Goal: Task Accomplishment & Management: Complete application form

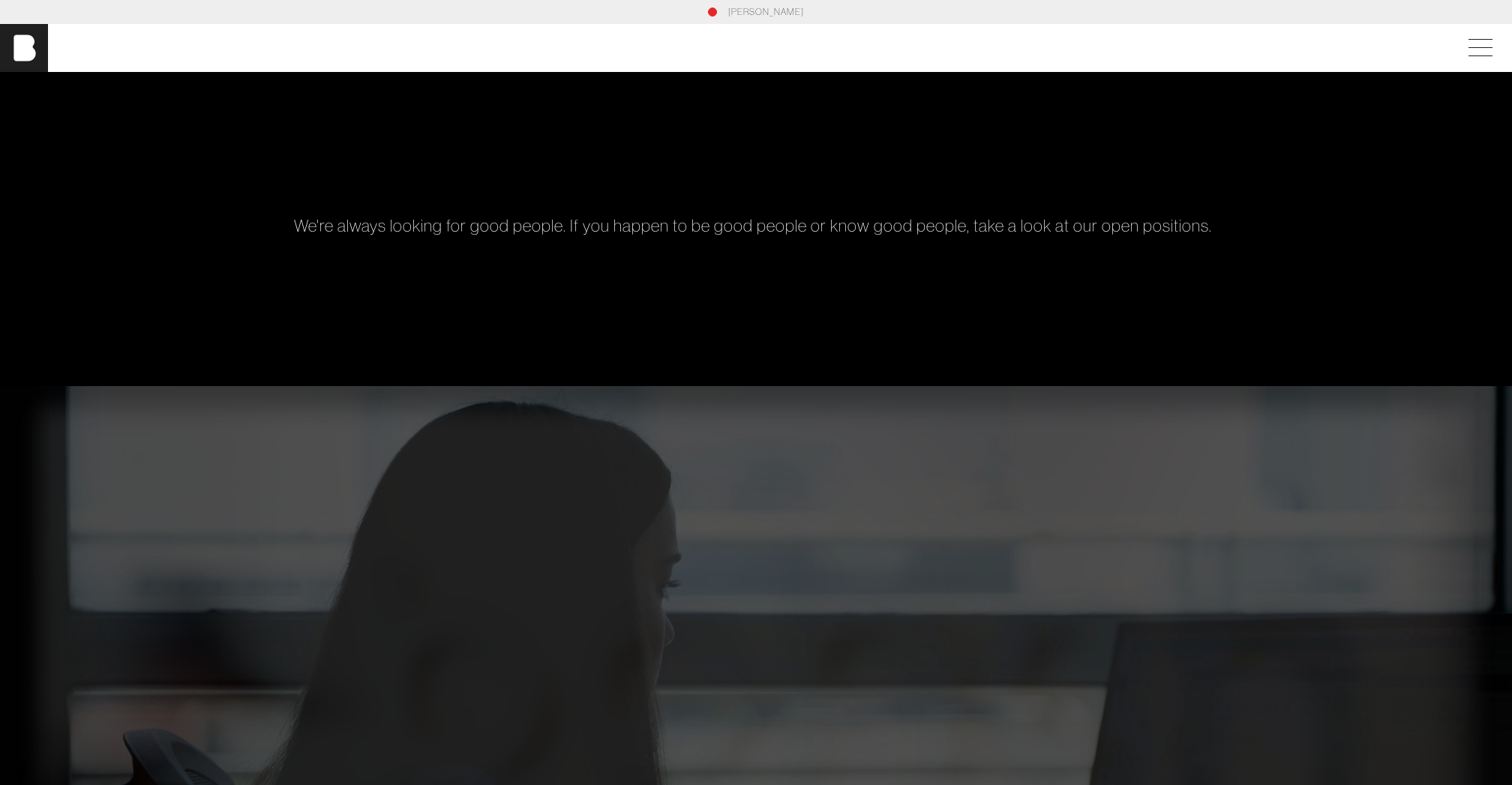
scroll to position [1100, 0]
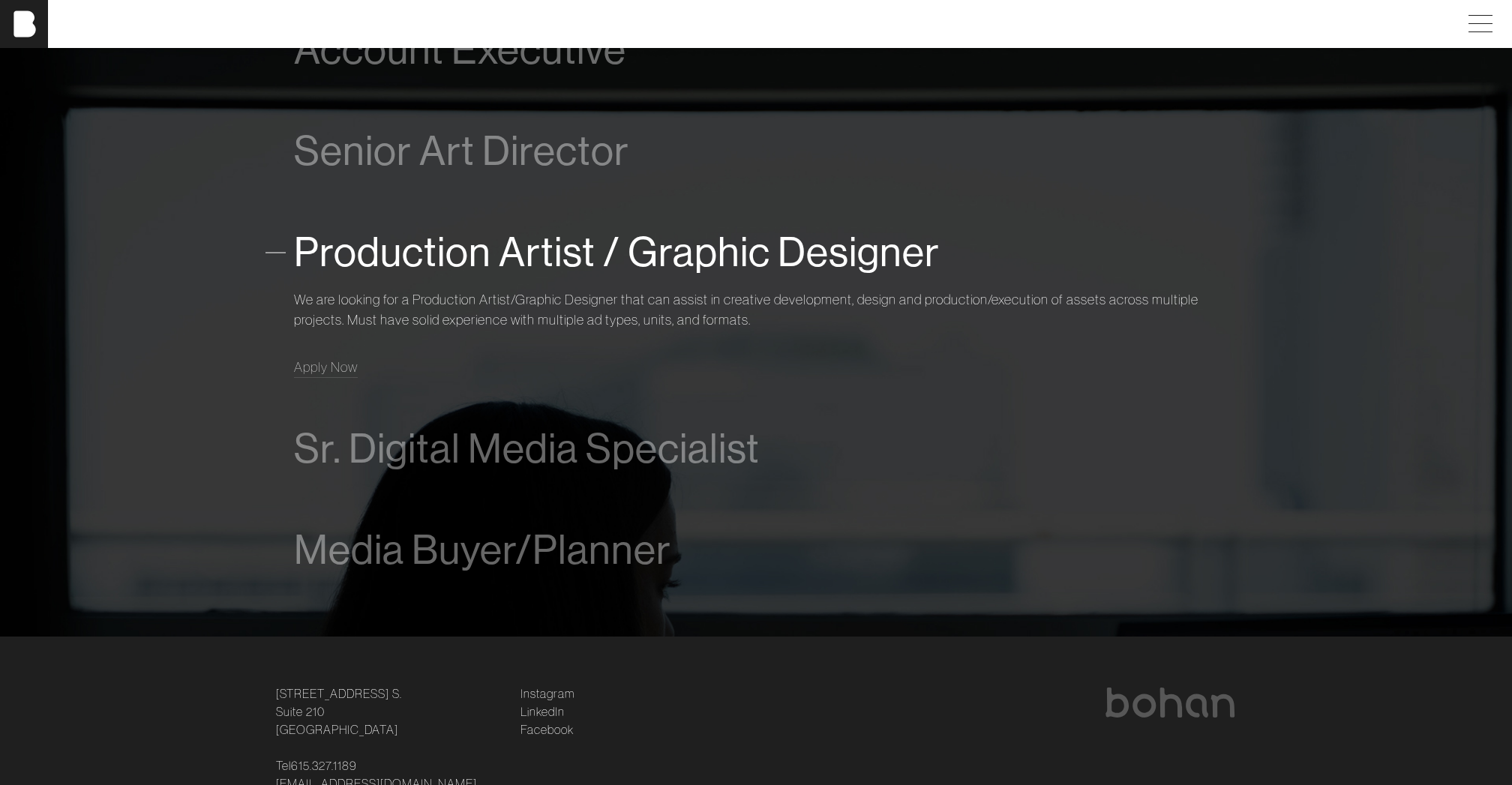
click at [350, 258] on span "Production Artist / Graphic Designer" at bounding box center [617, 253] width 646 height 45
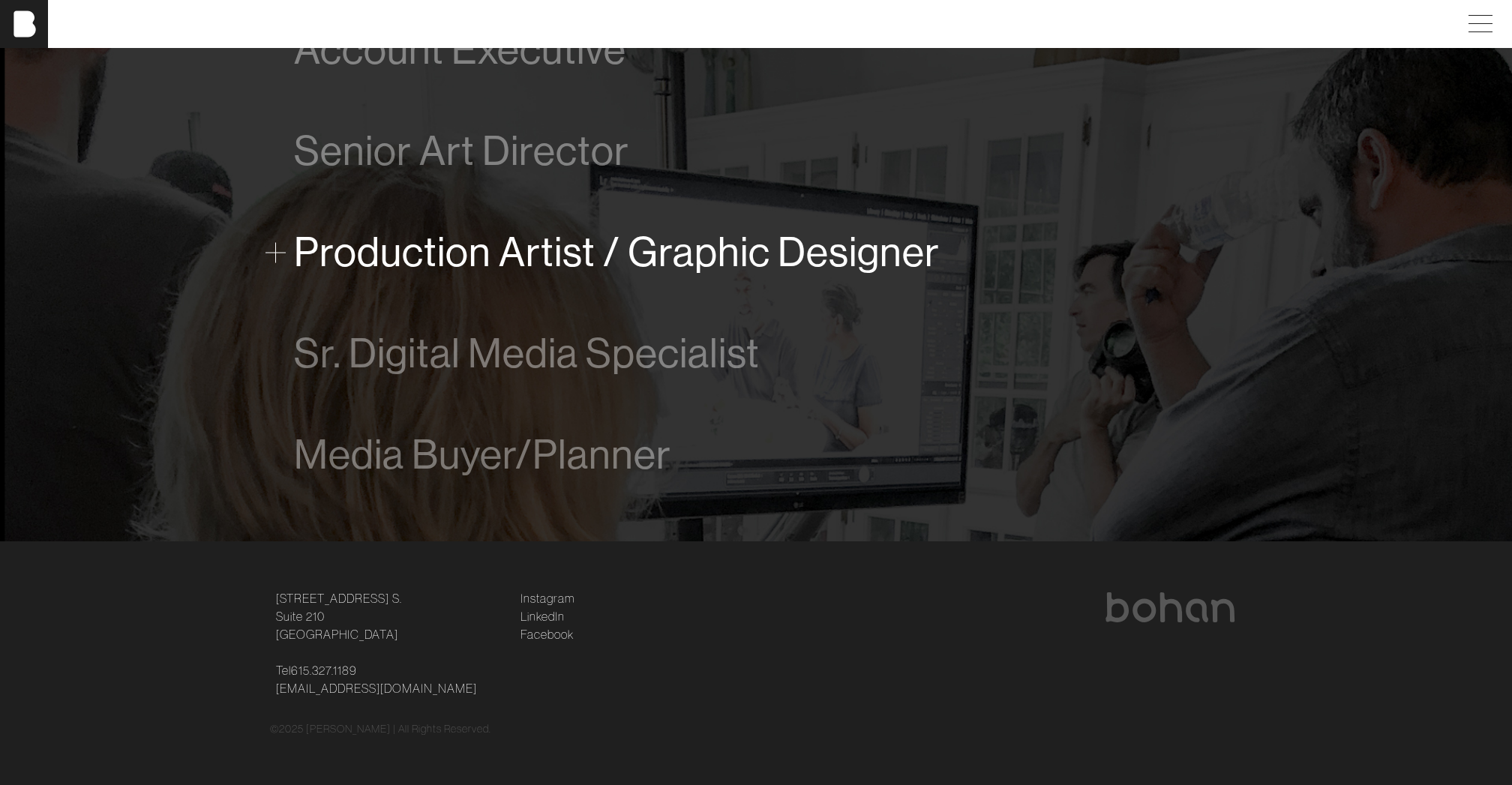
click at [350, 258] on span "Production Artist / Graphic Designer" at bounding box center [617, 253] width 646 height 45
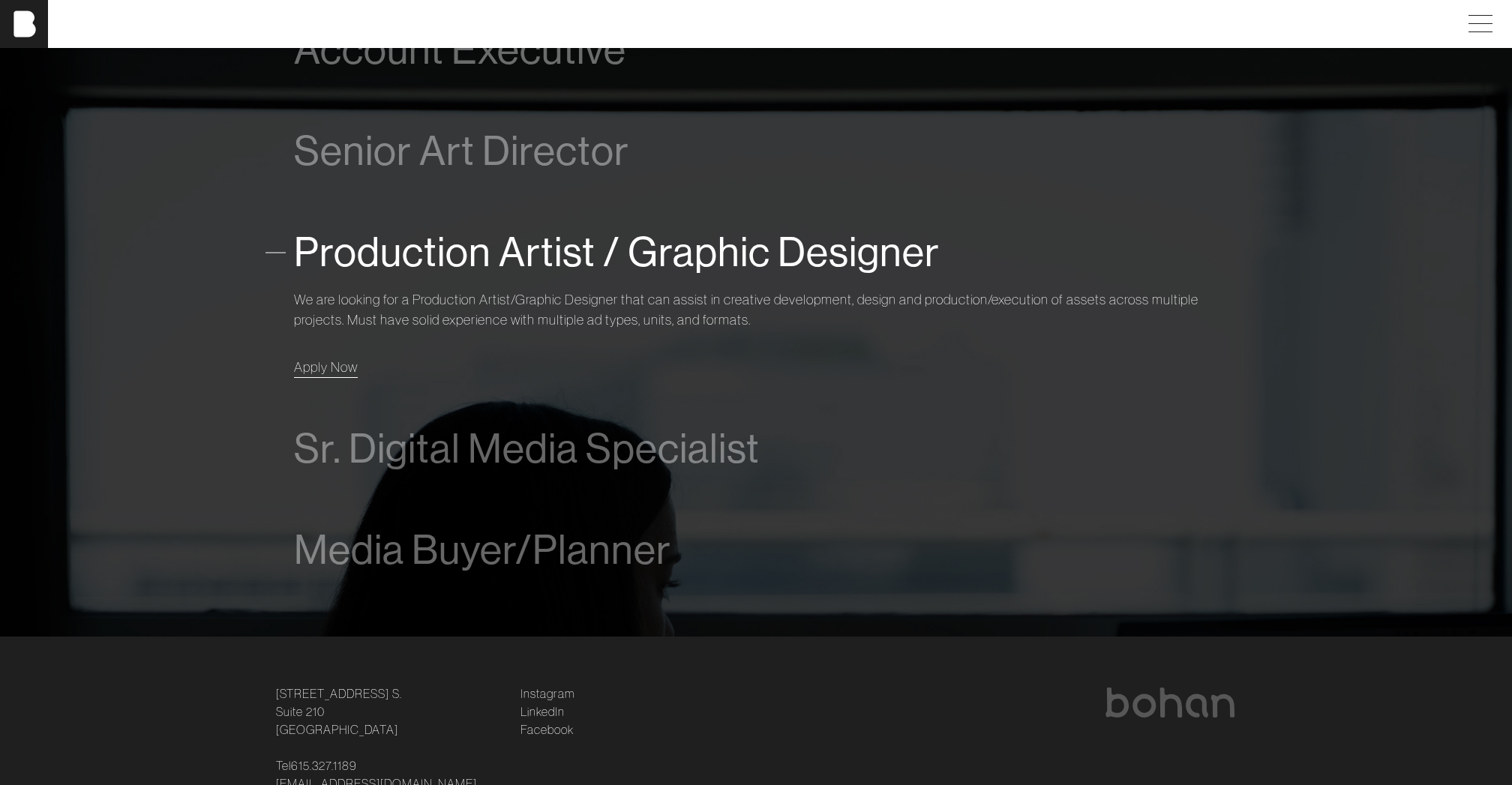
click at [321, 366] on span "Apply Now" at bounding box center [325, 367] width 63 height 17
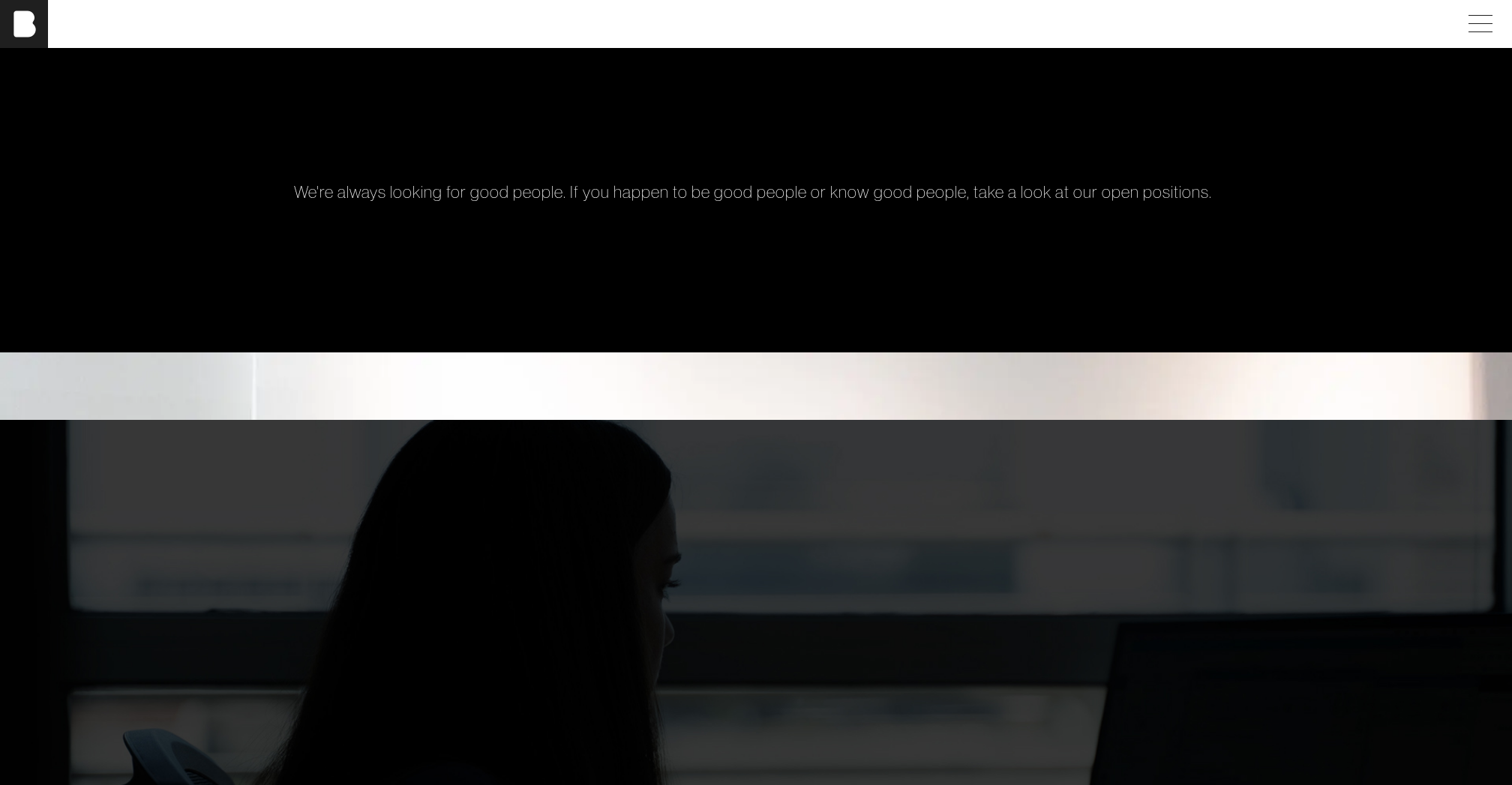
scroll to position [0, 0]
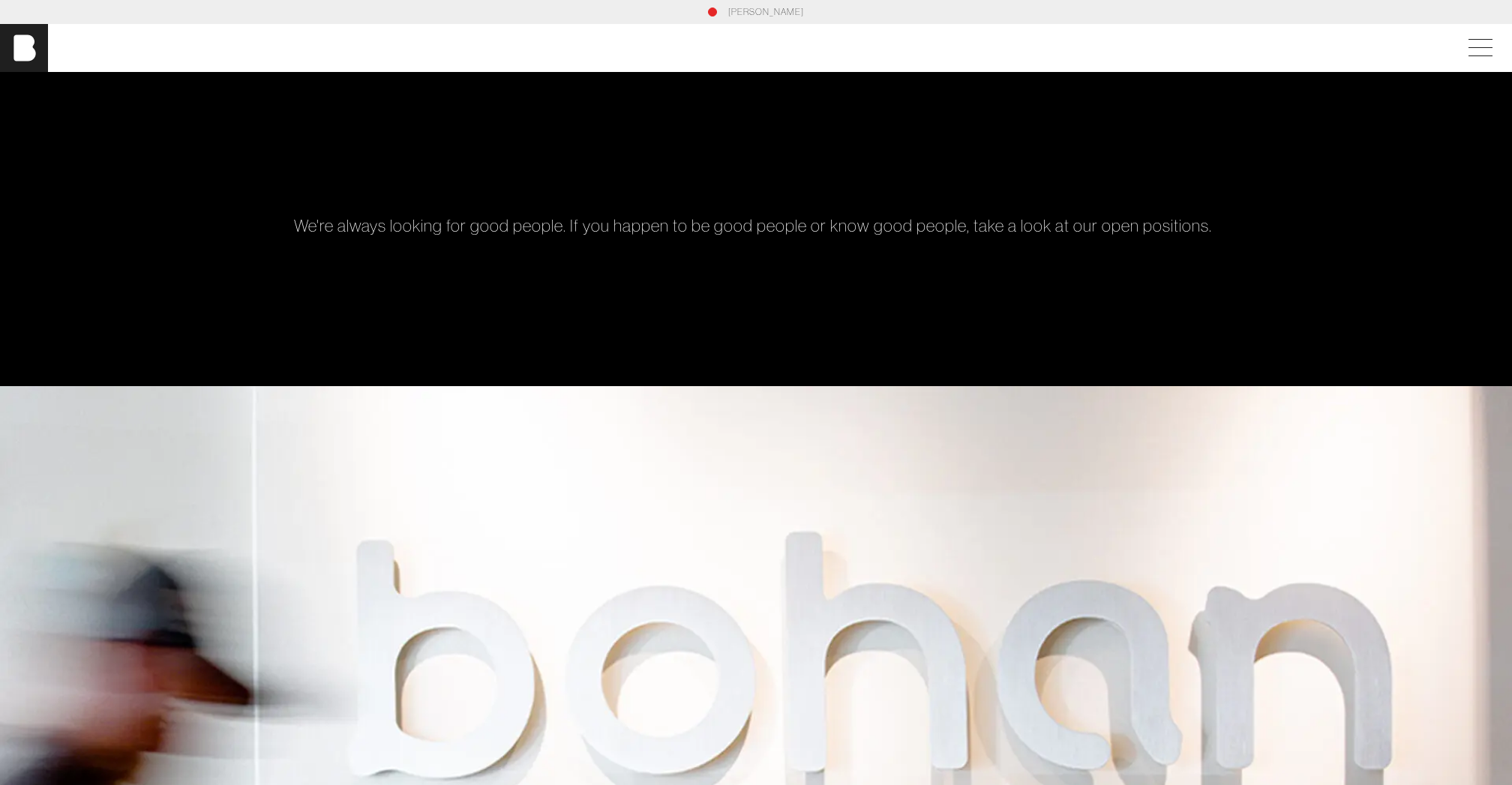
click at [718, 12] on div "[PERSON_NAME]" at bounding box center [756, 12] width 972 height 13
click at [743, 12] on link "[PERSON_NAME]" at bounding box center [766, 12] width 76 height 13
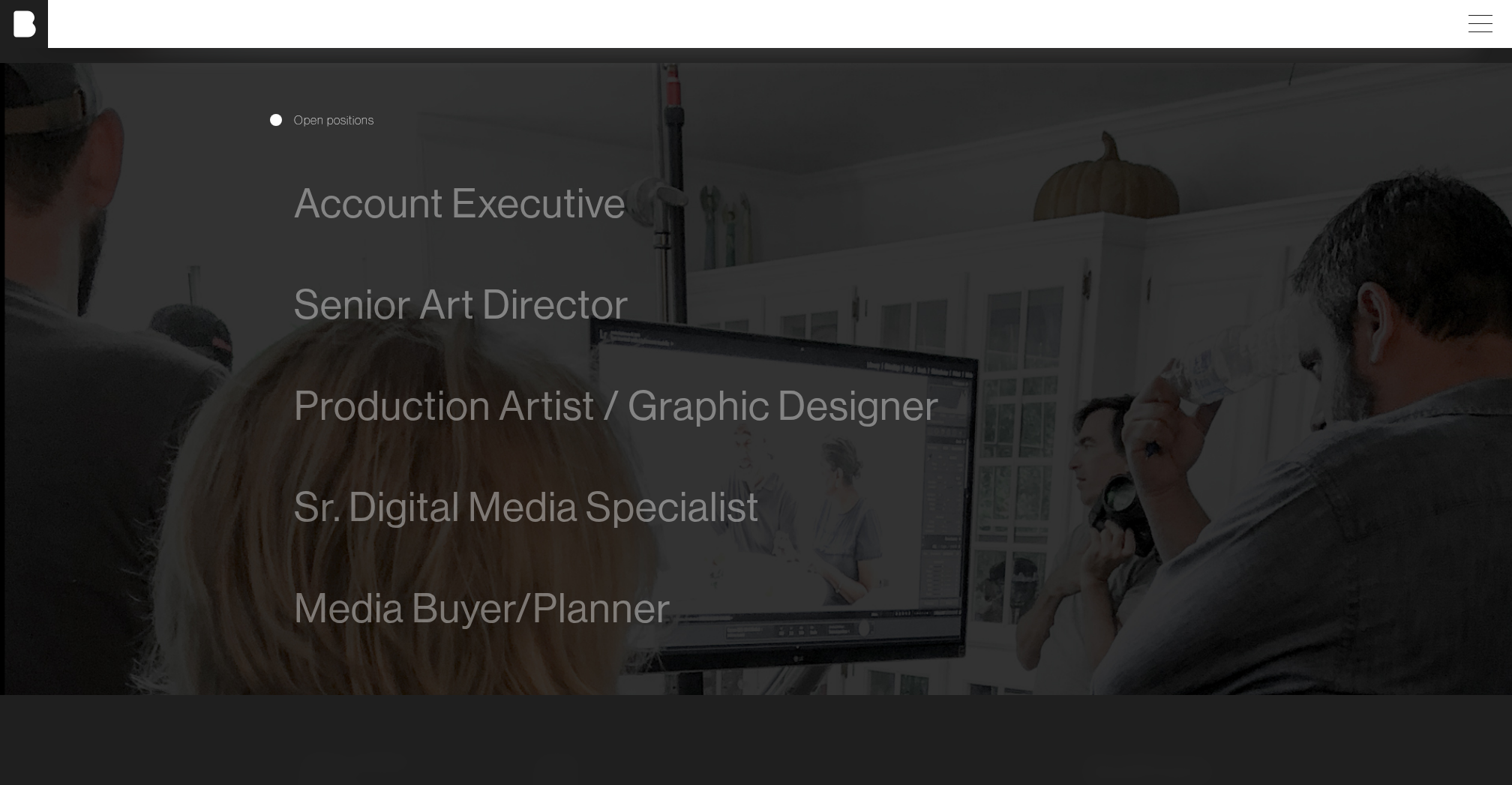
scroll to position [951, 0]
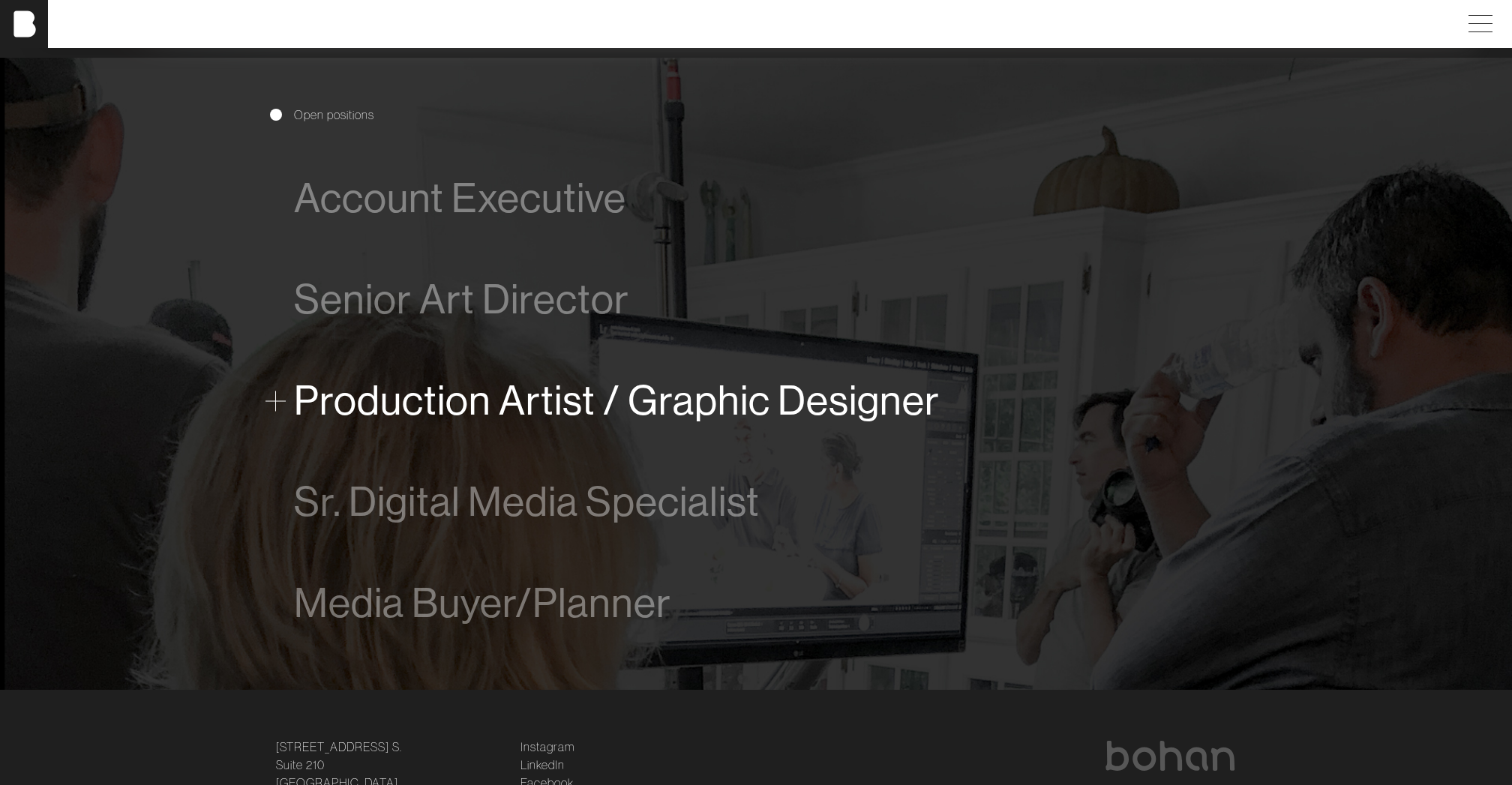
click at [574, 397] on span "Production Artist / Graphic Designer" at bounding box center [617, 401] width 646 height 45
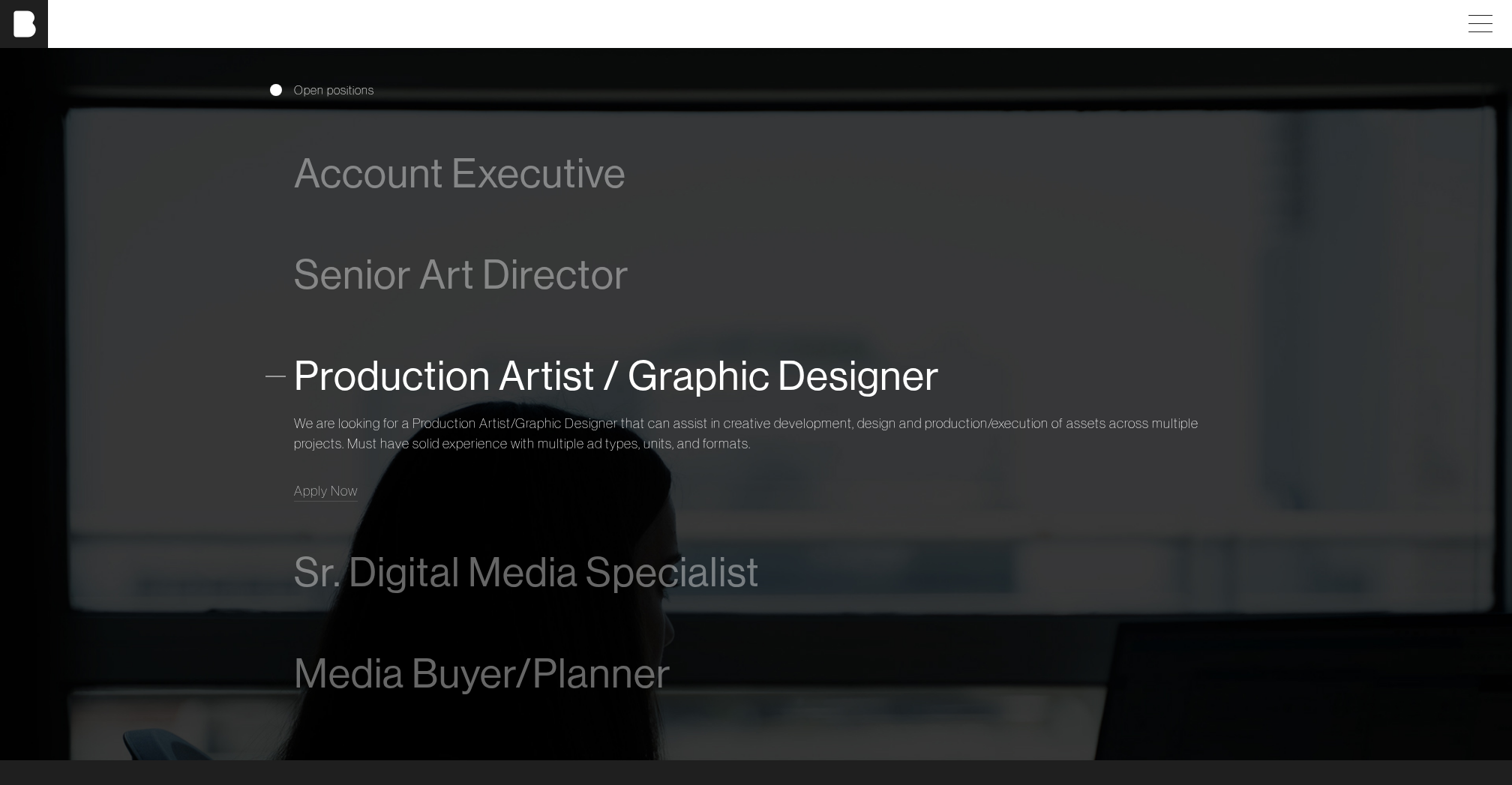
scroll to position [1100, 0]
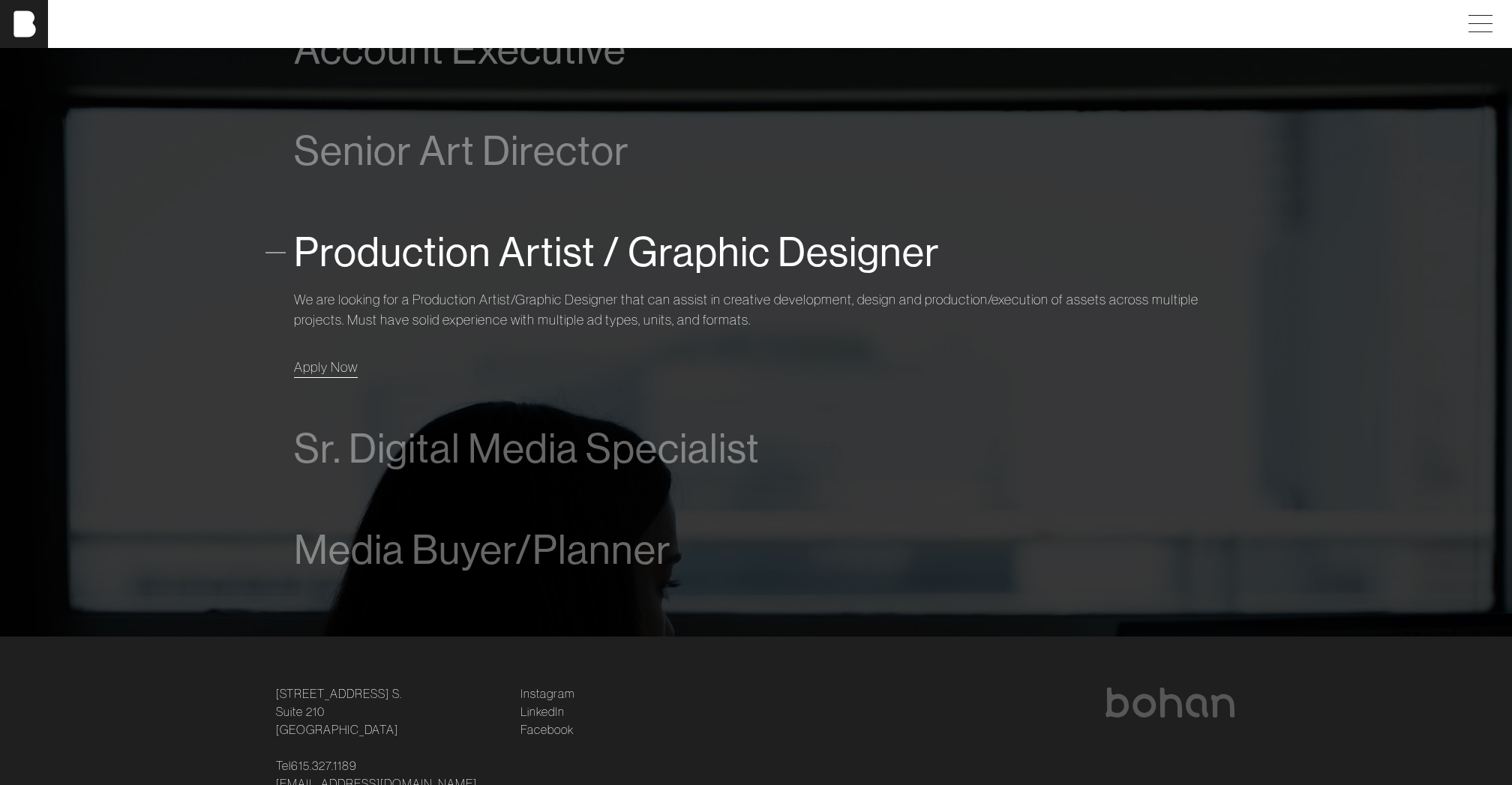
click at [331, 365] on span "Apply Now" at bounding box center [325, 367] width 63 height 17
